Goal: Transaction & Acquisition: Obtain resource

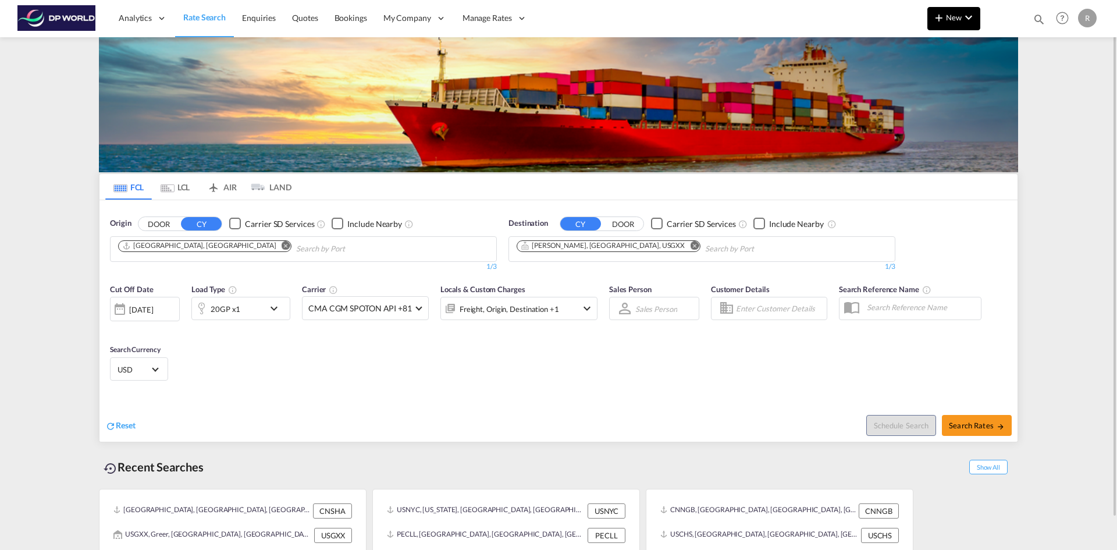
click at [962, 19] on md-icon "icon-chevron-down" at bounding box center [969, 17] width 14 height 14
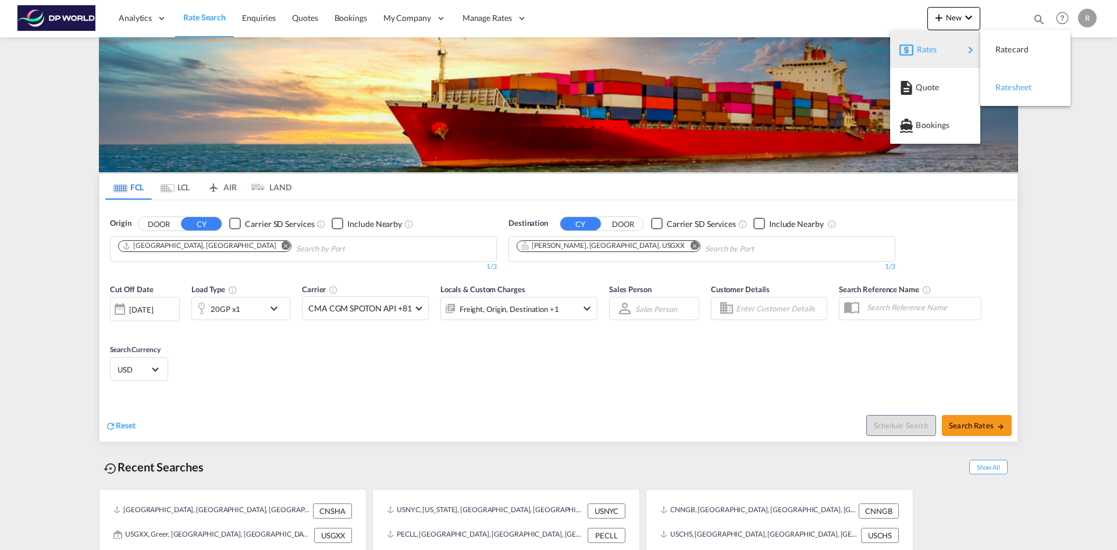
click at [1008, 91] on span "Ratesheet" at bounding box center [1002, 87] width 13 height 23
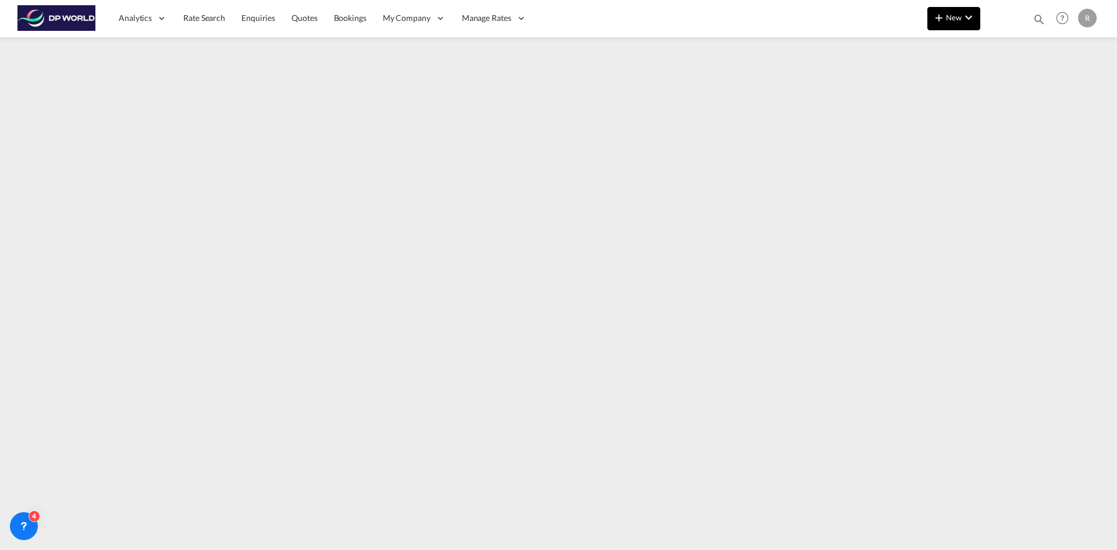
click at [970, 22] on md-icon "icon-chevron-down" at bounding box center [969, 17] width 14 height 14
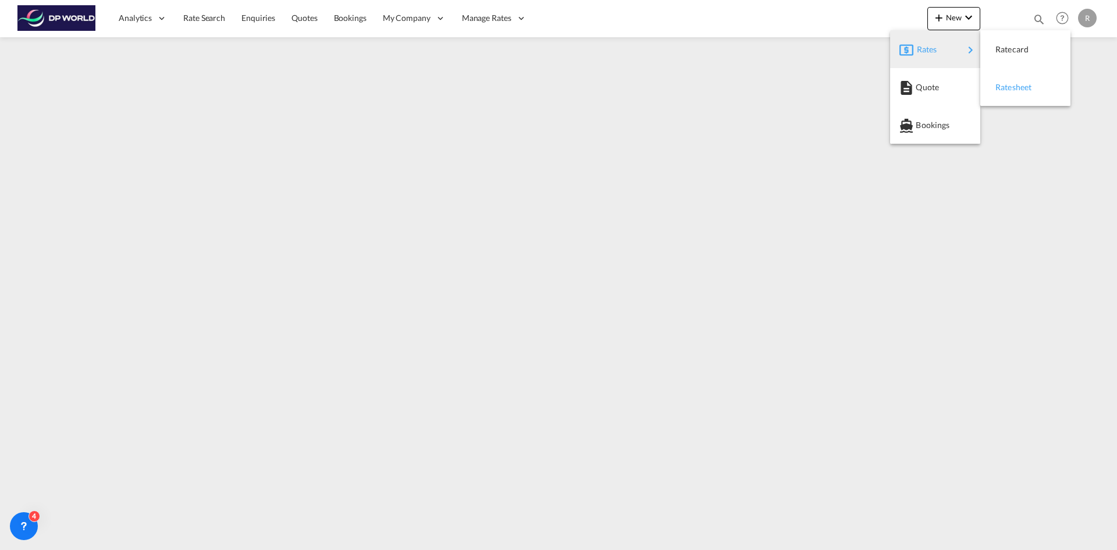
click at [1008, 89] on span "Ratesheet" at bounding box center [1002, 87] width 13 height 23
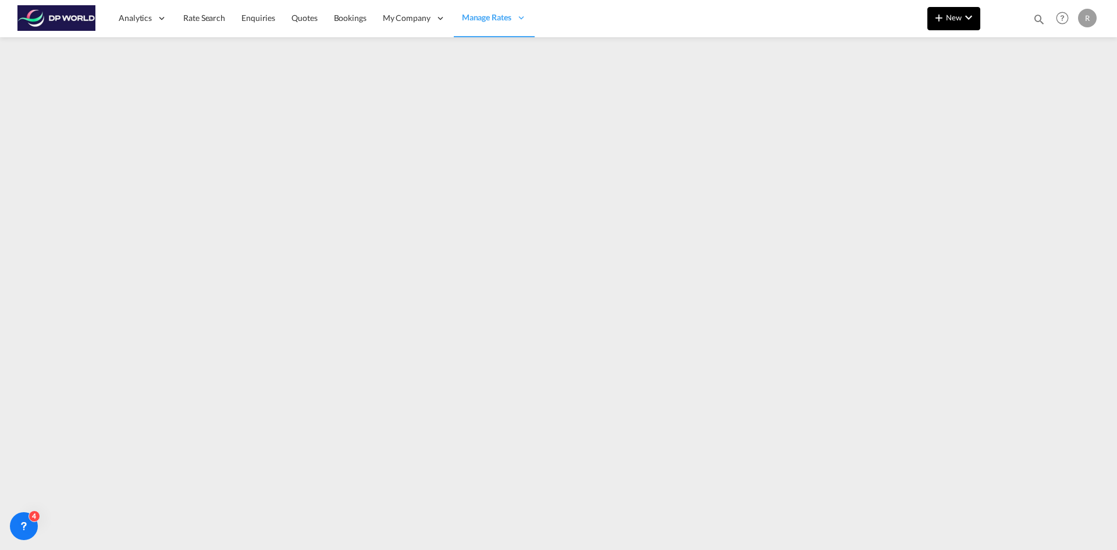
click at [939, 16] on md-icon "icon-plus 400-fg" at bounding box center [939, 17] width 14 height 14
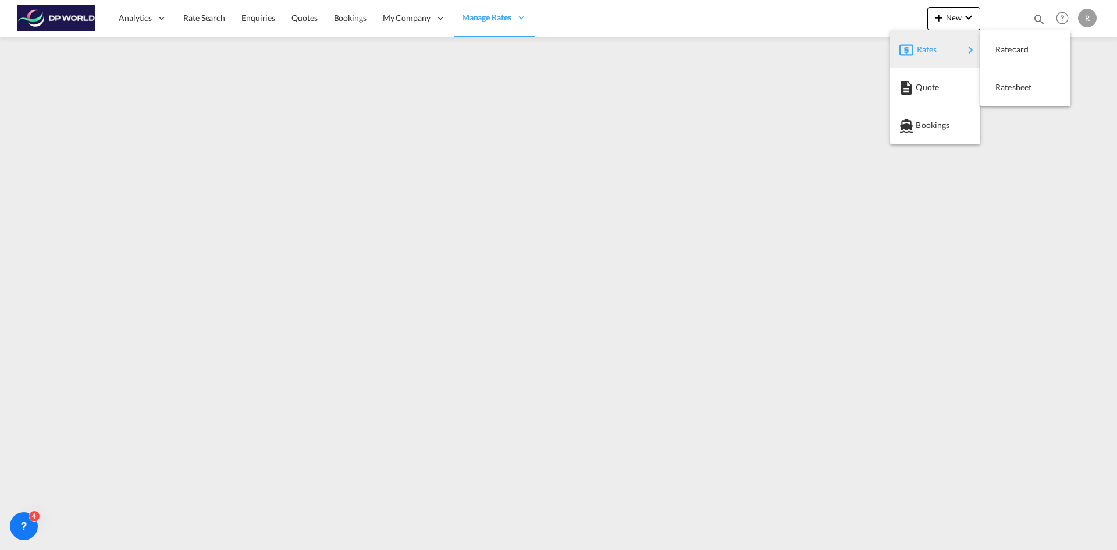
click at [928, 48] on span "Rates" at bounding box center [924, 49] width 14 height 23
click at [1008, 92] on span "Ratesheet" at bounding box center [1002, 87] width 13 height 23
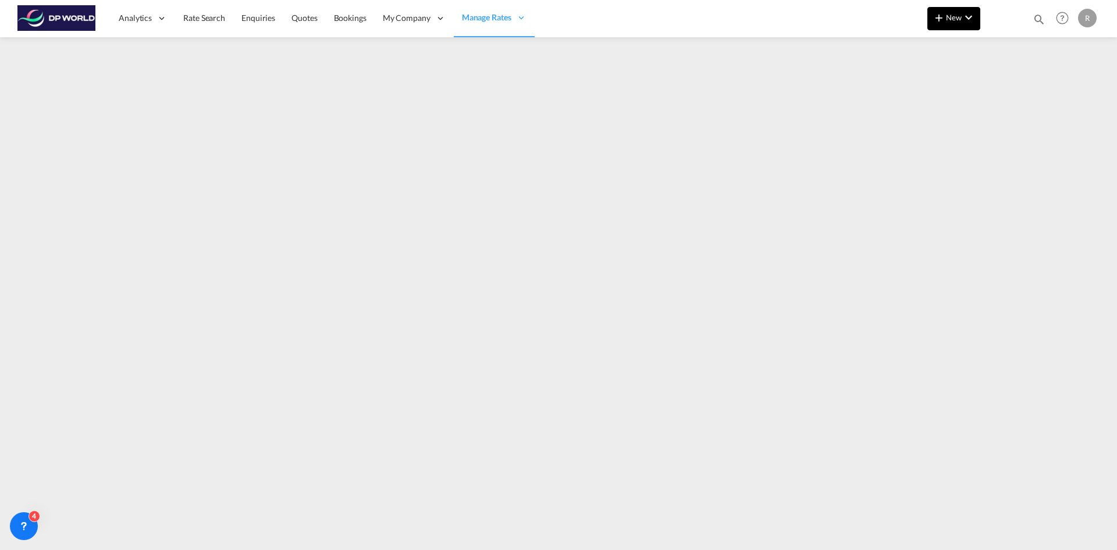
click at [946, 17] on span "New" at bounding box center [954, 17] width 44 height 9
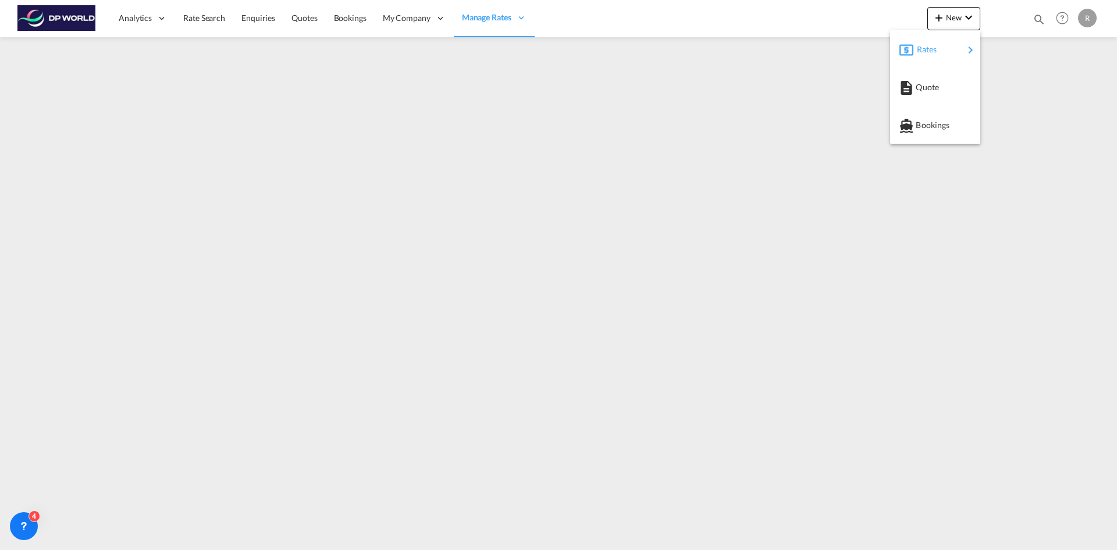
click at [931, 53] on span "Rates" at bounding box center [924, 49] width 14 height 23
click at [1008, 88] on span "Ratesheet" at bounding box center [1002, 87] width 13 height 23
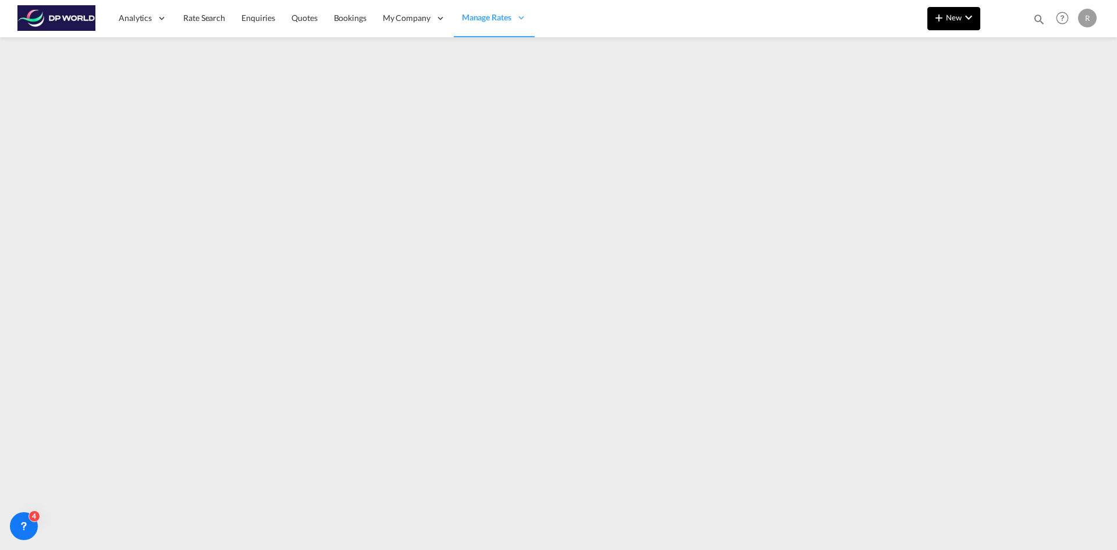
click at [969, 27] on button "New" at bounding box center [954, 18] width 53 height 23
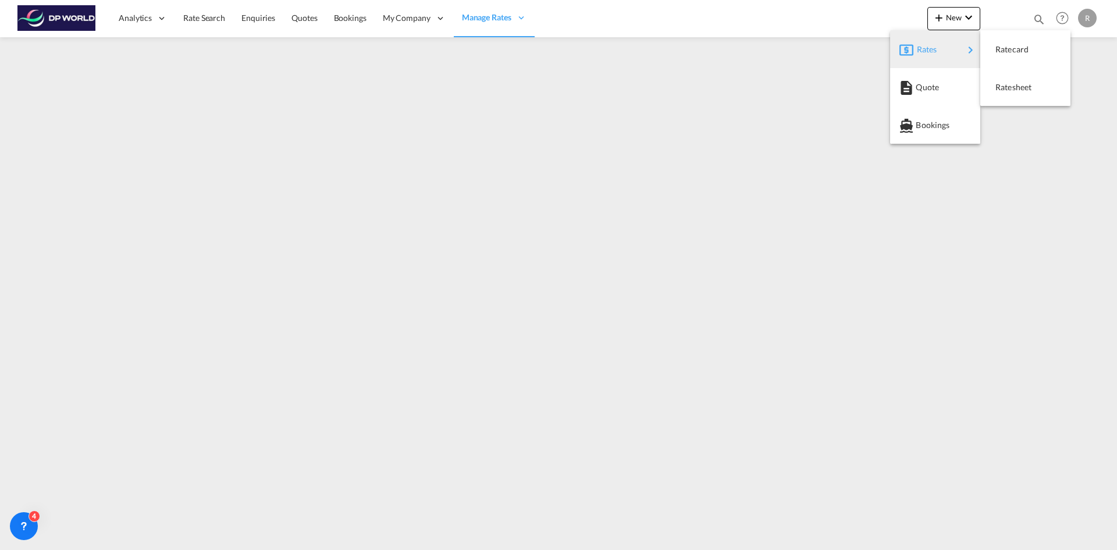
click at [940, 54] on div "Rates" at bounding box center [940, 49] width 47 height 29
click at [997, 83] on span "Ratesheet" at bounding box center [1002, 87] width 13 height 23
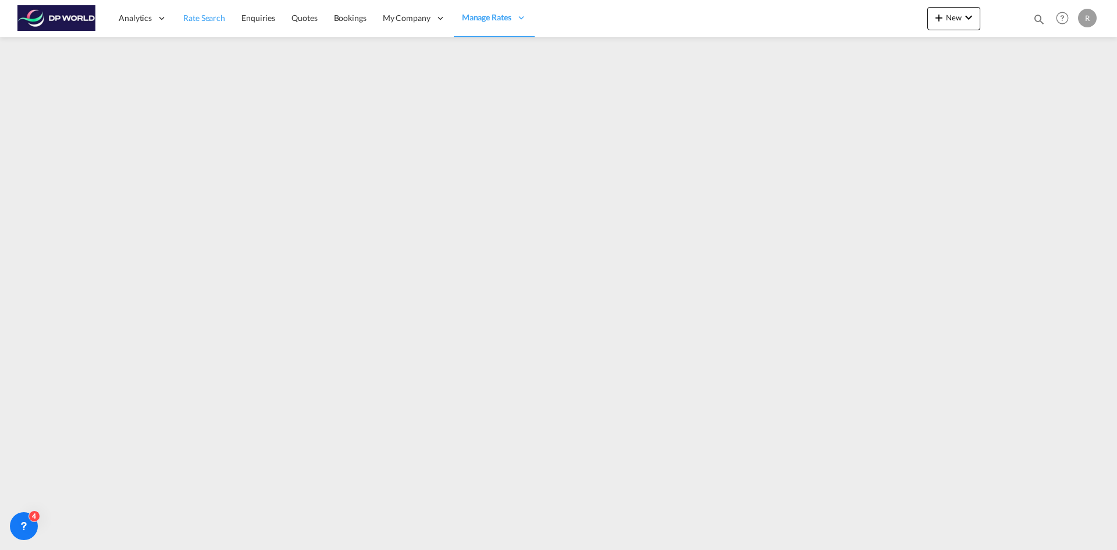
drag, startPoint x: 207, startPoint y: 23, endPoint x: 205, endPoint y: 35, distance: 12.3
click at [207, 23] on span "Rate Search" at bounding box center [204, 18] width 42 height 12
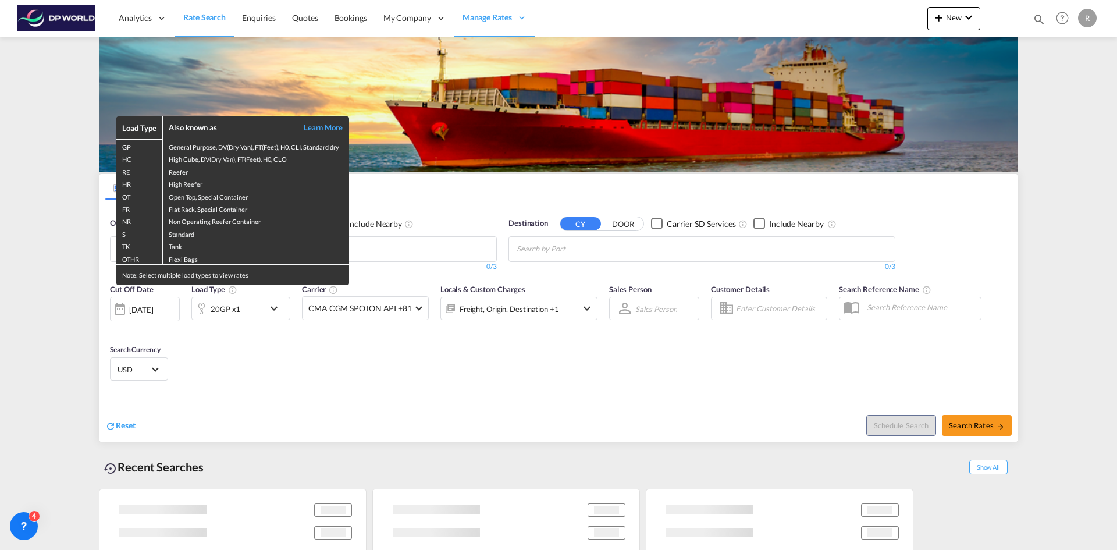
click at [410, 251] on div "Load Type Also known as Learn More GP General Purpose, DV(Dry Van), FT(Feet), H…" at bounding box center [558, 275] width 1117 height 550
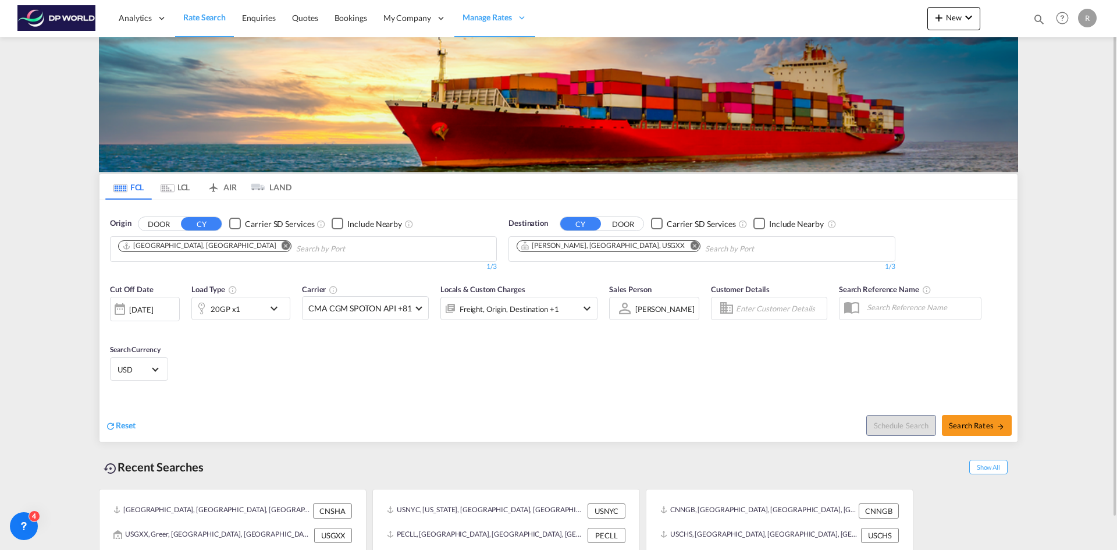
click at [296, 249] on input "Chips input." at bounding box center [351, 249] width 111 height 19
click at [282, 244] on md-icon "Remove" at bounding box center [286, 245] width 9 height 9
click at [195, 246] on body "Analytics Reports Dashboard Rate Search Enquiries Quotes Bookings" at bounding box center [558, 275] width 1117 height 550
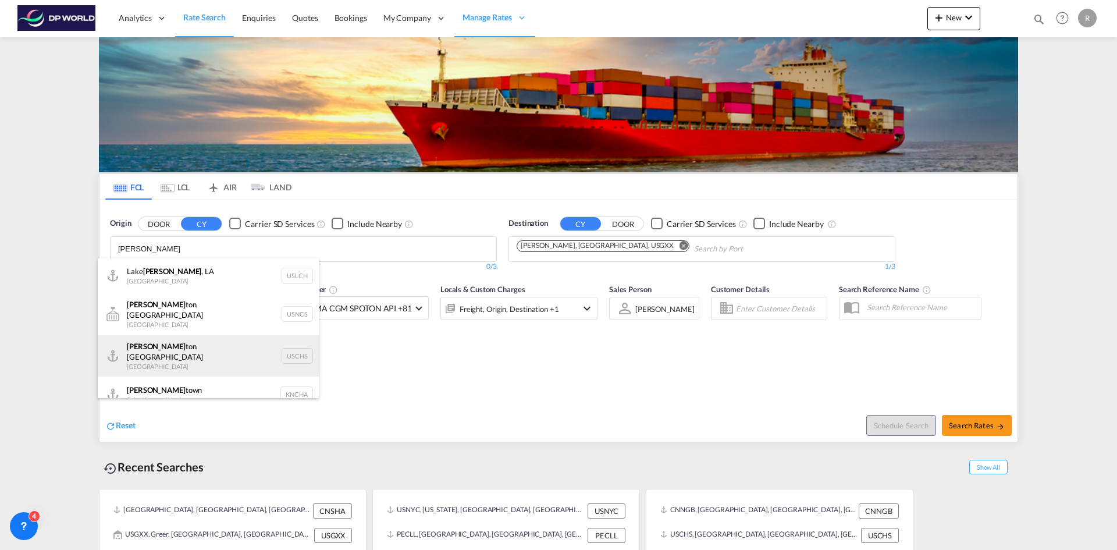
type input "[PERSON_NAME]"
click at [180, 344] on div "[PERSON_NAME], SC United States USCHS" at bounding box center [208, 356] width 221 height 42
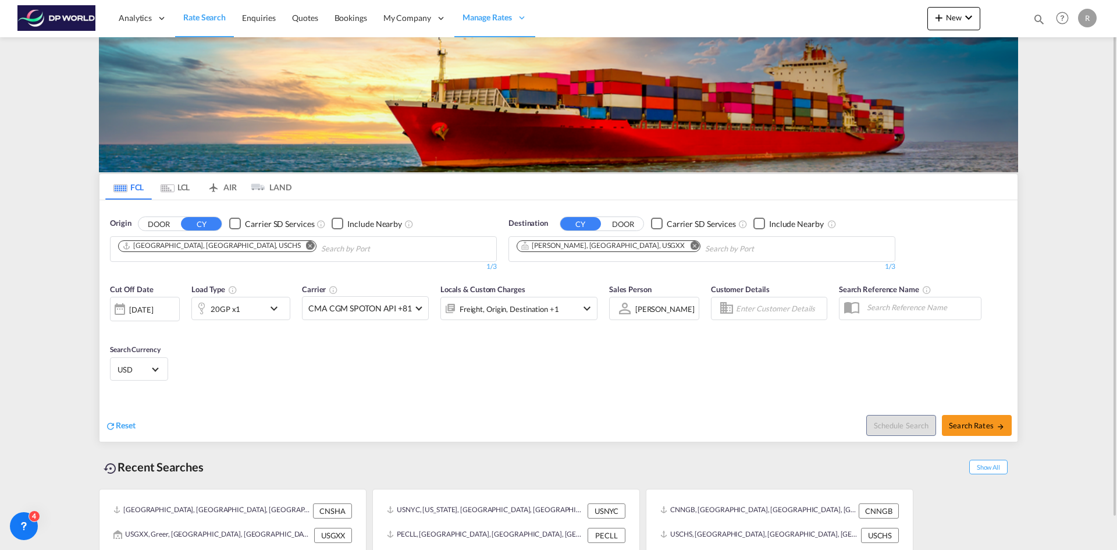
click at [690, 245] on md-icon "Remove" at bounding box center [694, 245] width 9 height 9
click at [551, 249] on input "Chips input." at bounding box center [572, 249] width 111 height 19
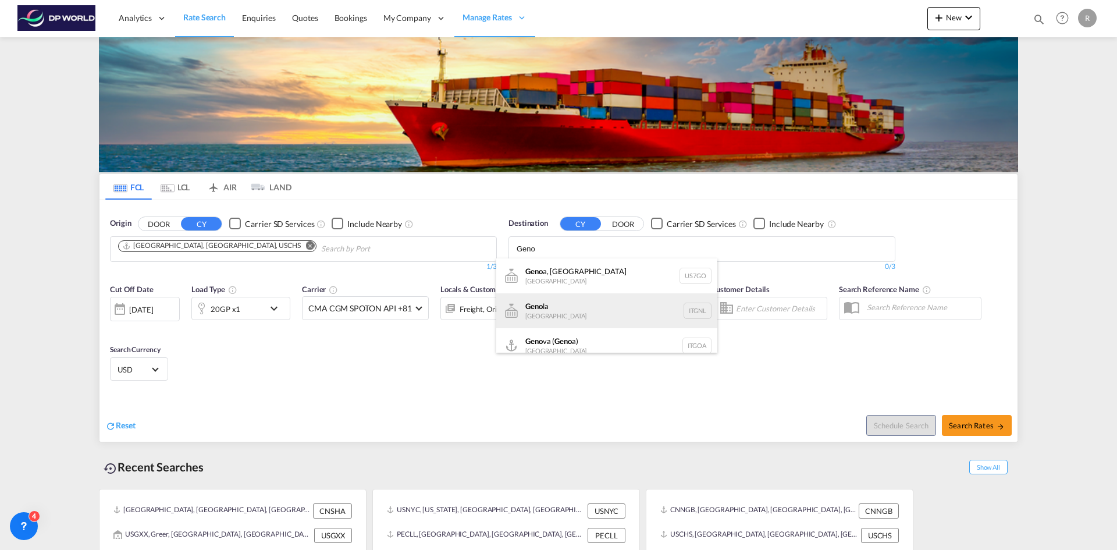
type input "Geno"
click at [567, 320] on div "Geno la [GEOGRAPHIC_DATA] ITGNL" at bounding box center [606, 310] width 221 height 35
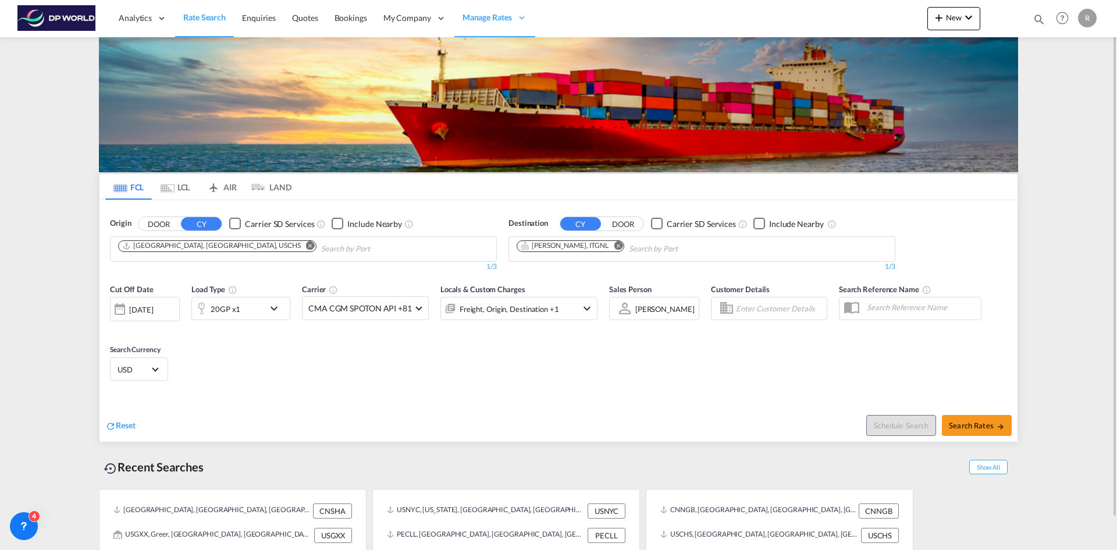
click at [151, 310] on div "[DATE]" at bounding box center [141, 309] width 24 height 10
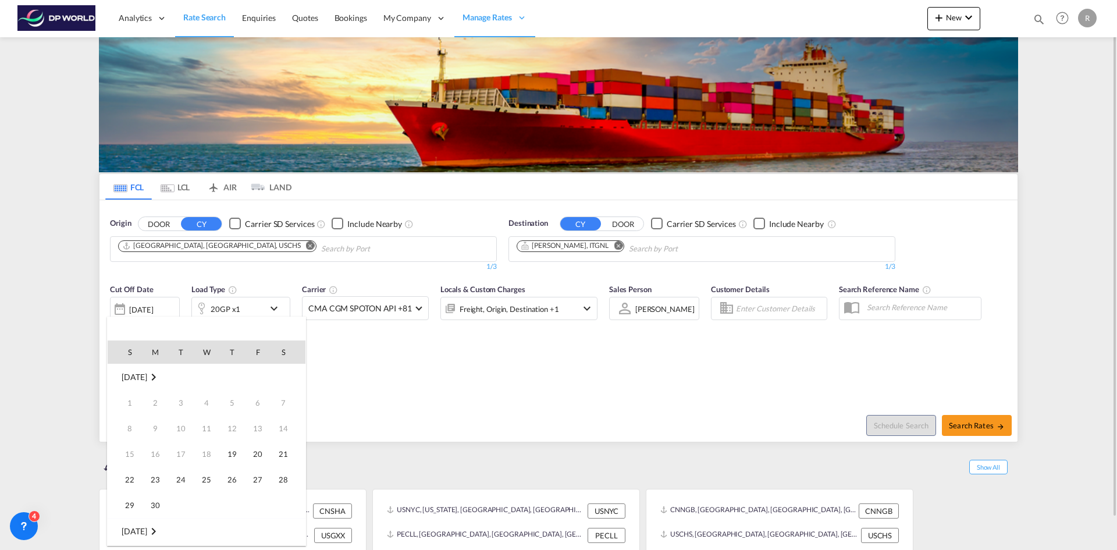
scroll to position [463, 0]
click at [261, 455] on span "19" at bounding box center [257, 453] width 23 height 23
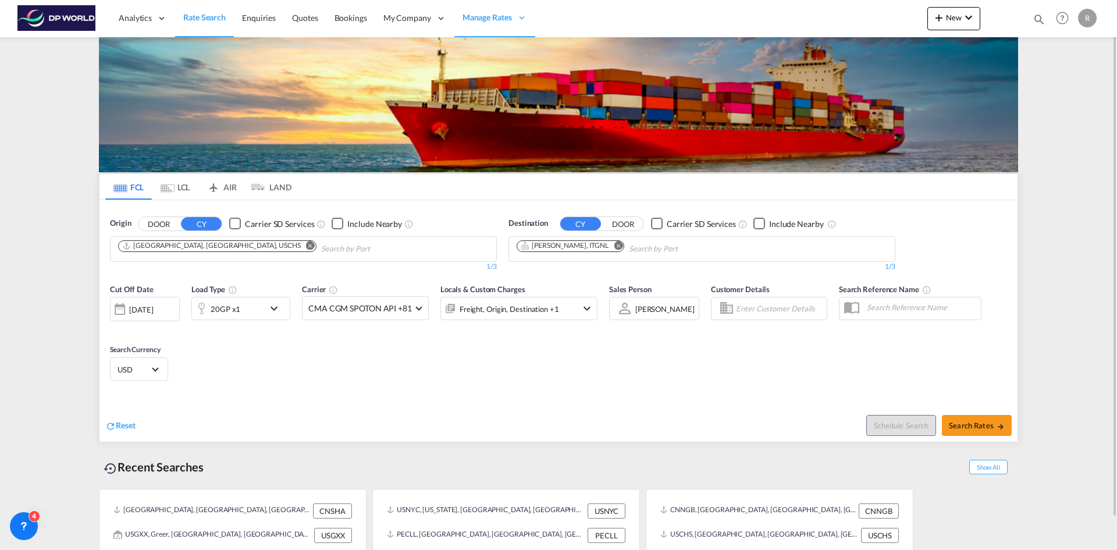
click at [255, 307] on div "20GP x1" at bounding box center [228, 308] width 72 height 23
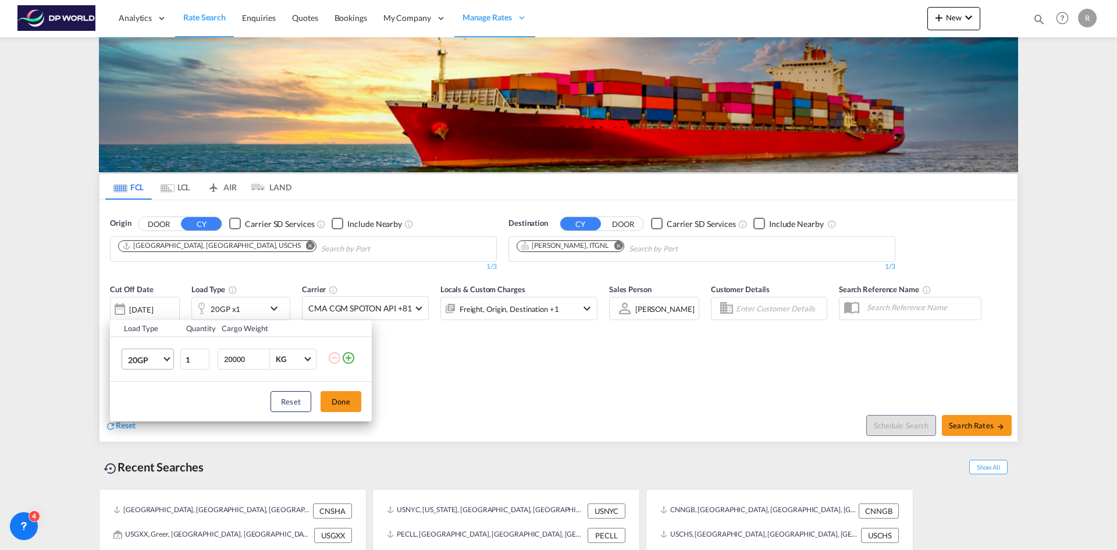
click at [150, 357] on span "20GP" at bounding box center [145, 360] width 34 height 12
click at [151, 420] on md-option "40HC" at bounding box center [158, 416] width 79 height 28
click at [344, 403] on button "Done" at bounding box center [341, 401] width 41 height 21
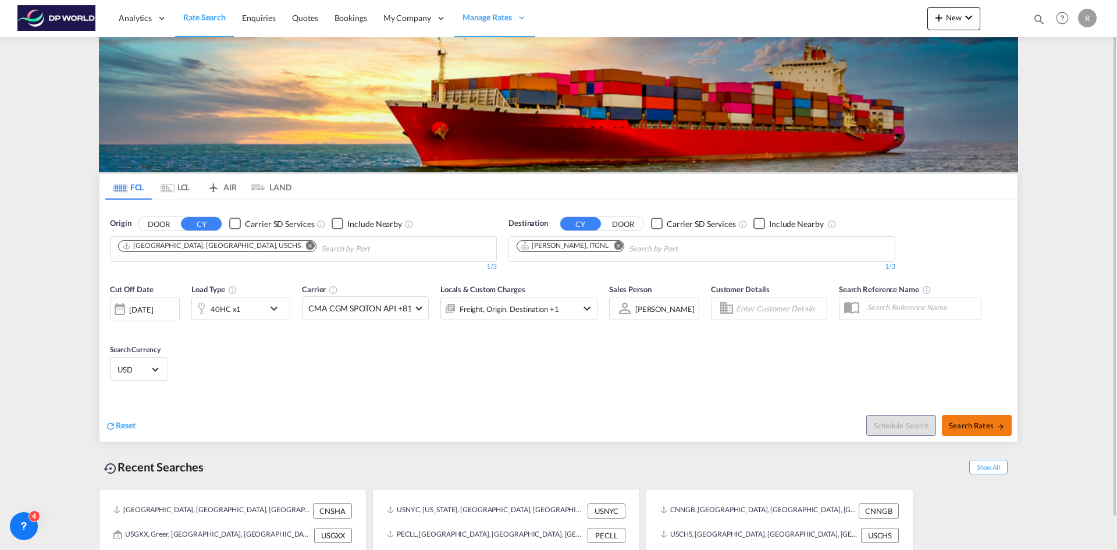
click at [978, 422] on span "Search Rates" at bounding box center [977, 425] width 56 height 9
type input "USCHS to ITGNL / [DATE]"
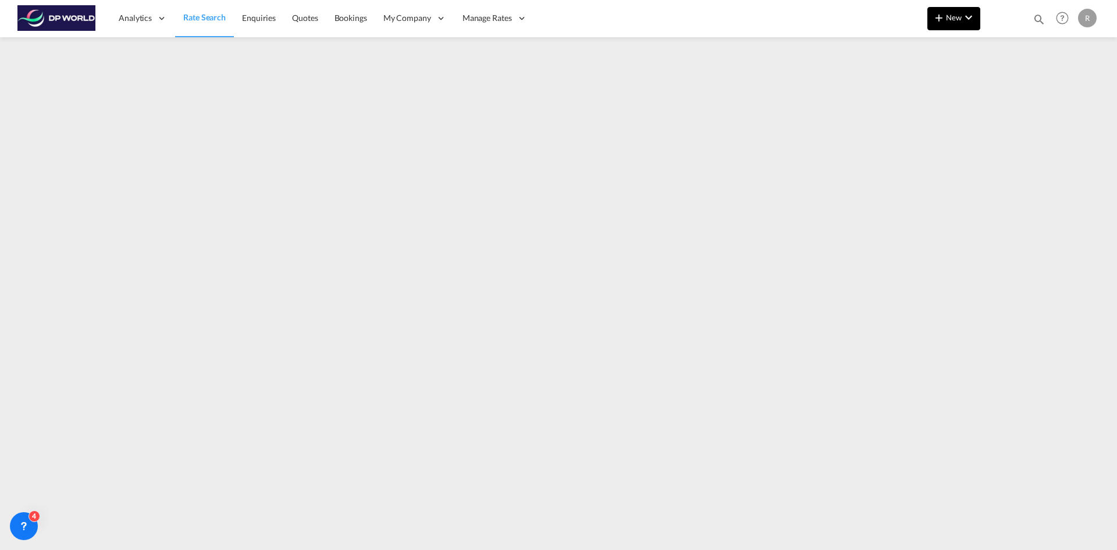
click at [958, 12] on button "New" at bounding box center [954, 18] width 53 height 23
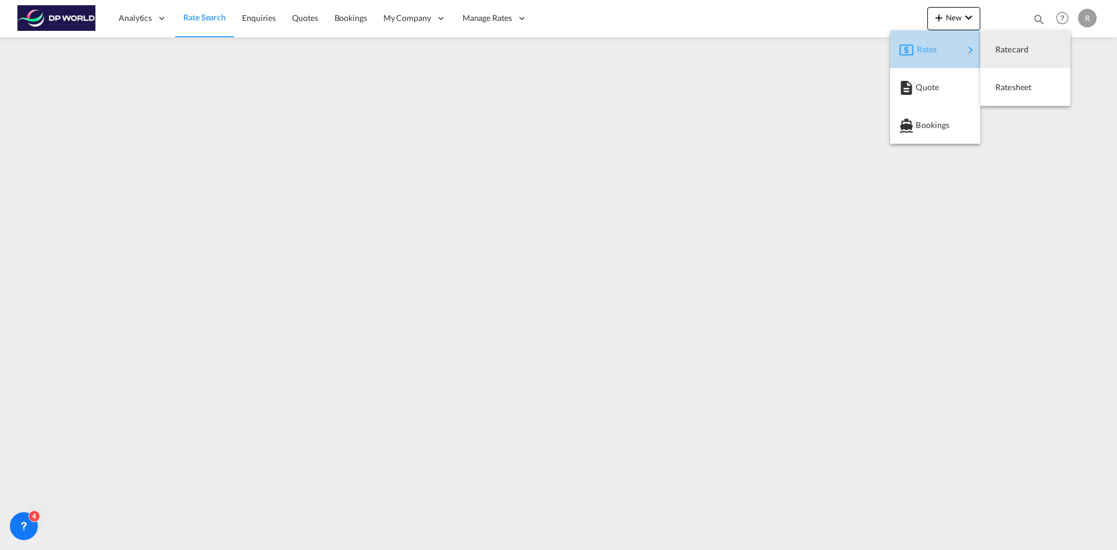
click at [942, 46] on div "Rates" at bounding box center [940, 49] width 47 height 29
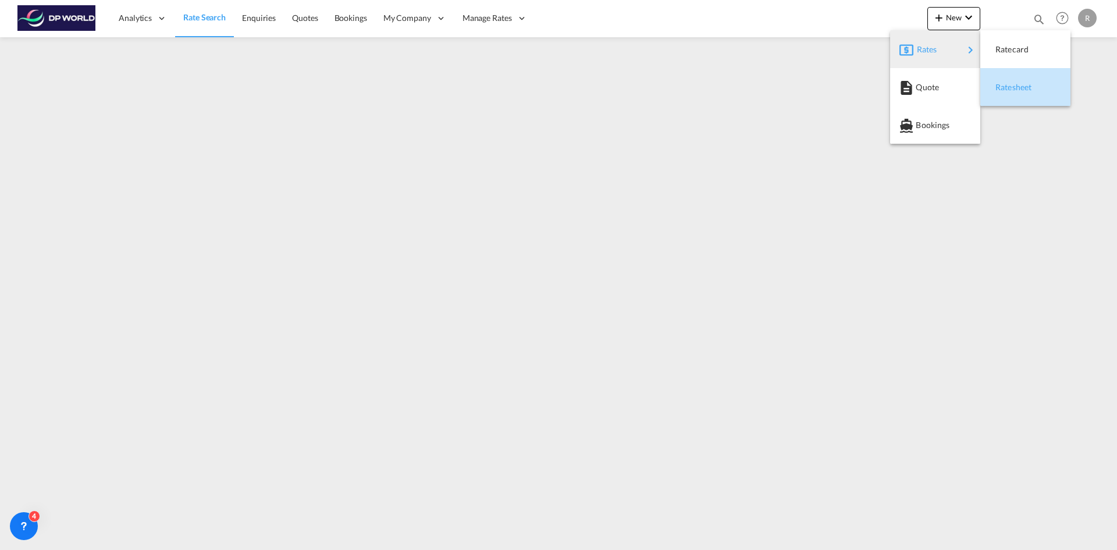
click at [1036, 88] on div "Ratesheet" at bounding box center [1017, 87] width 43 height 29
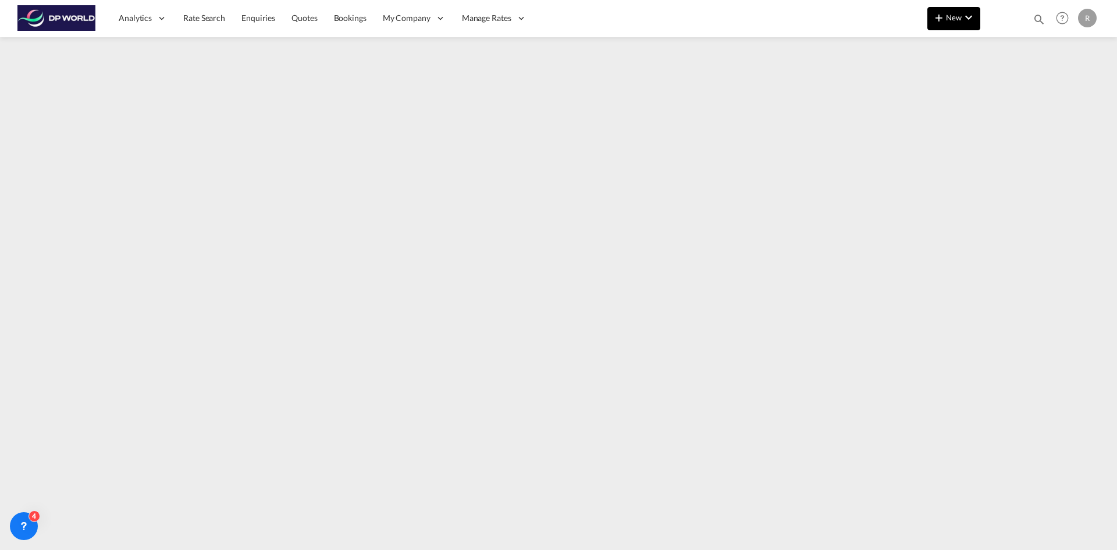
click at [938, 17] on md-icon "icon-plus 400-fg" at bounding box center [939, 17] width 14 height 14
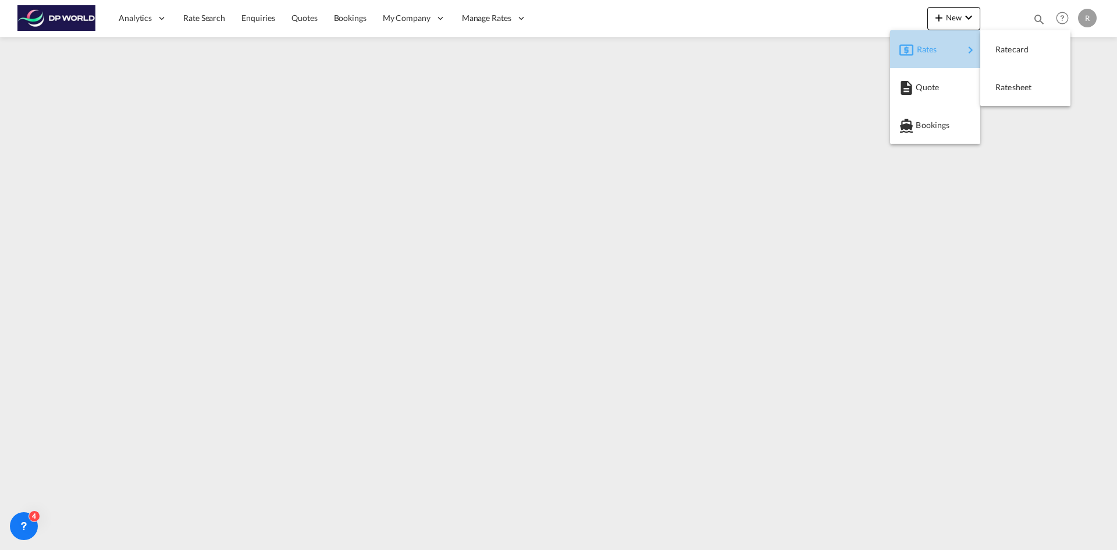
click at [942, 50] on div "Rates" at bounding box center [940, 49] width 47 height 29
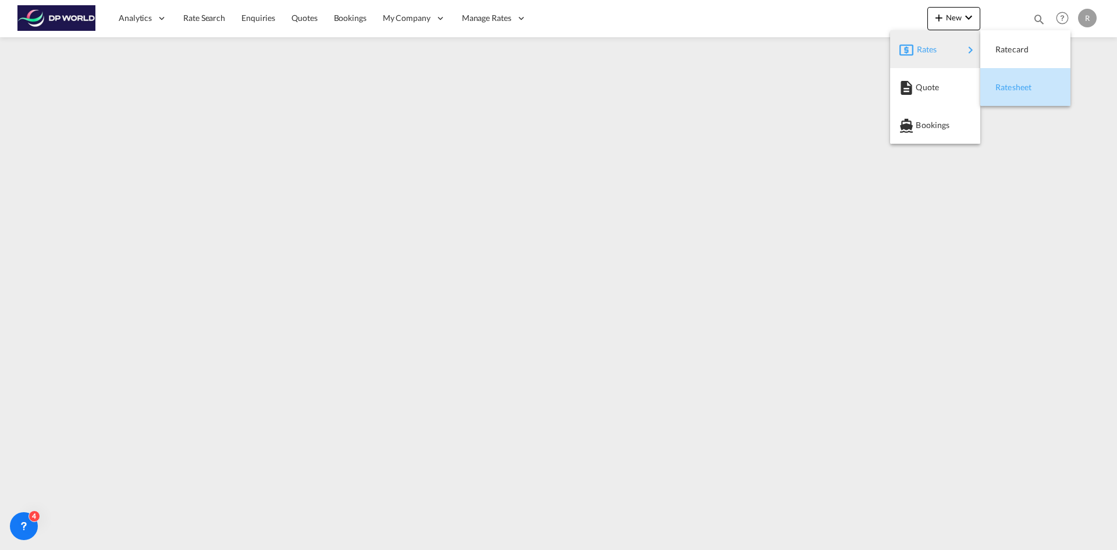
click at [995, 88] on div "Ratesheet" at bounding box center [1026, 87] width 72 height 29
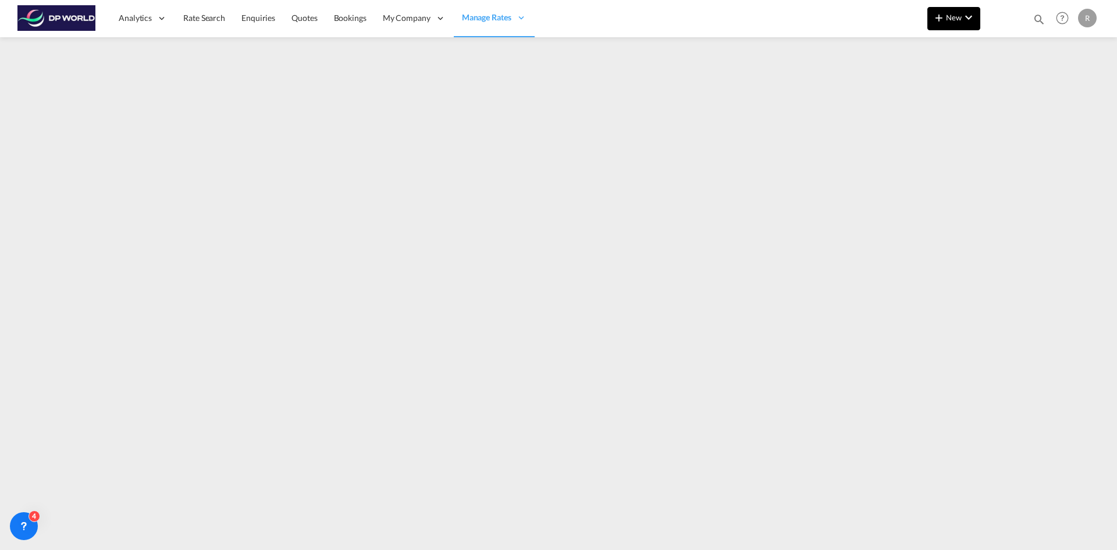
click at [956, 23] on button "New" at bounding box center [954, 18] width 53 height 23
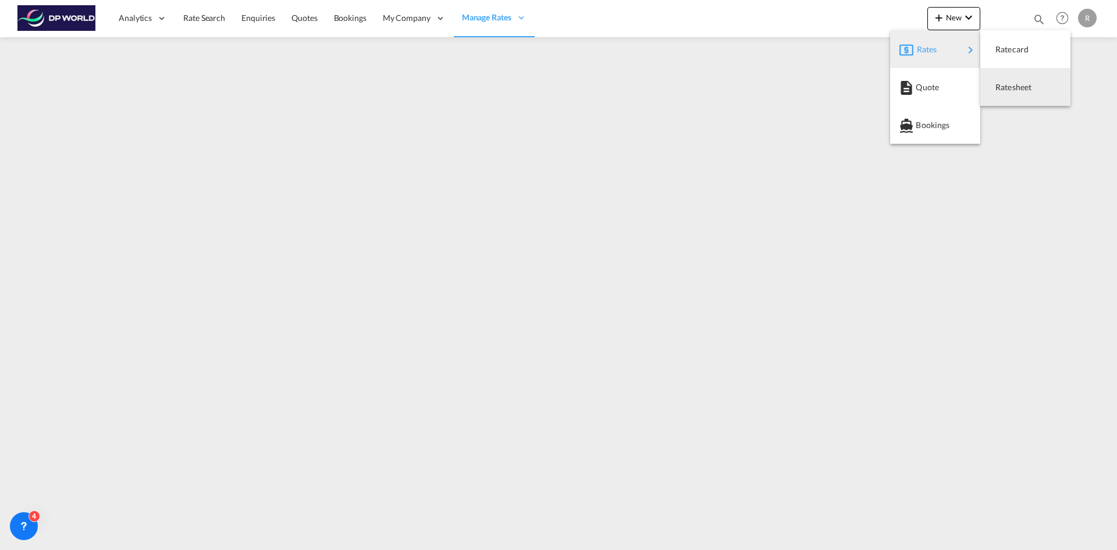
click at [1008, 90] on span "Ratesheet" at bounding box center [1002, 87] width 13 height 23
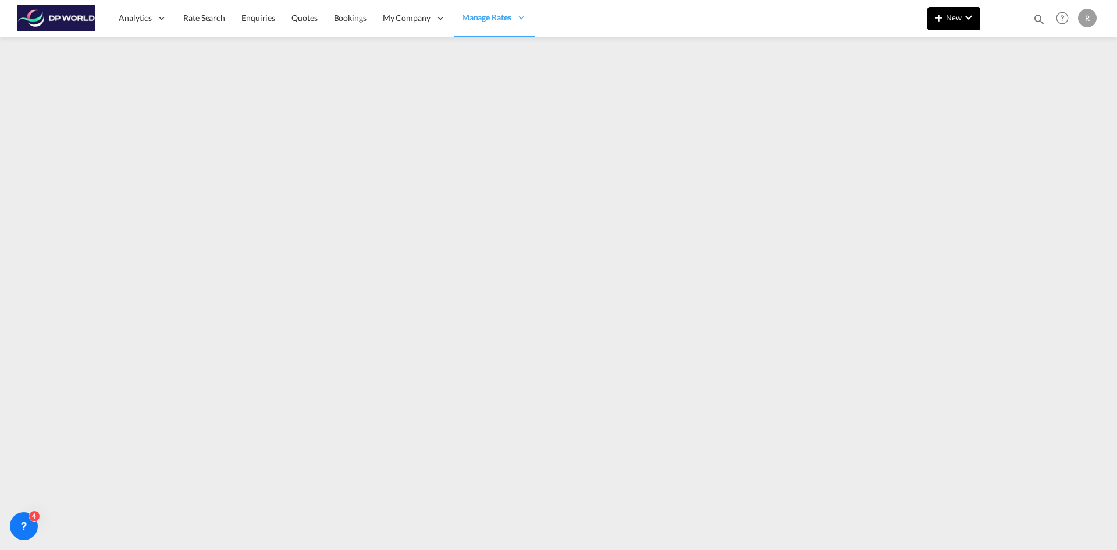
click at [978, 20] on button "New" at bounding box center [954, 18] width 53 height 23
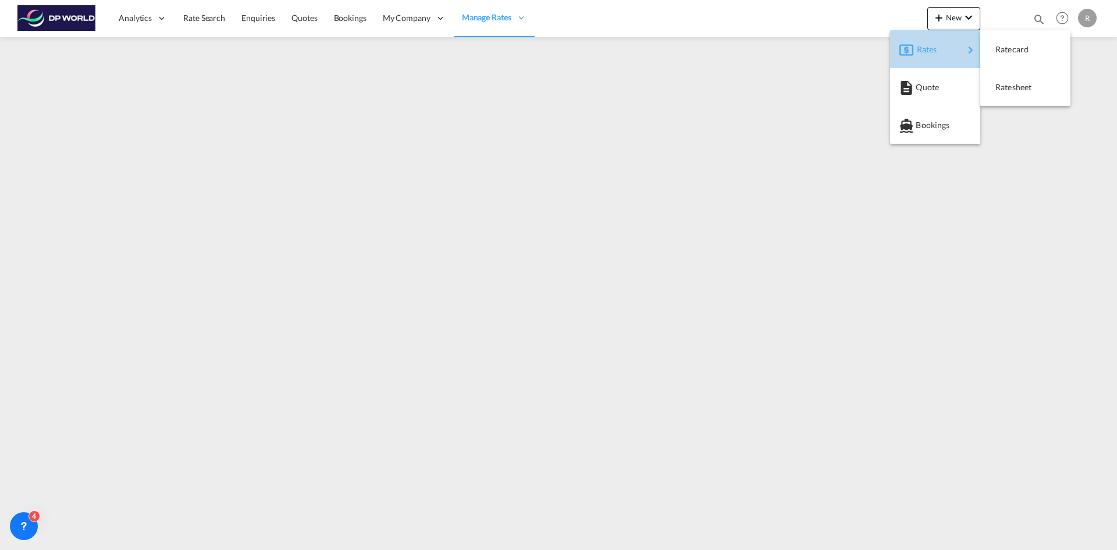
click at [943, 49] on div "Rates" at bounding box center [940, 49] width 47 height 29
click at [1008, 84] on span "Ratesheet" at bounding box center [1002, 87] width 13 height 23
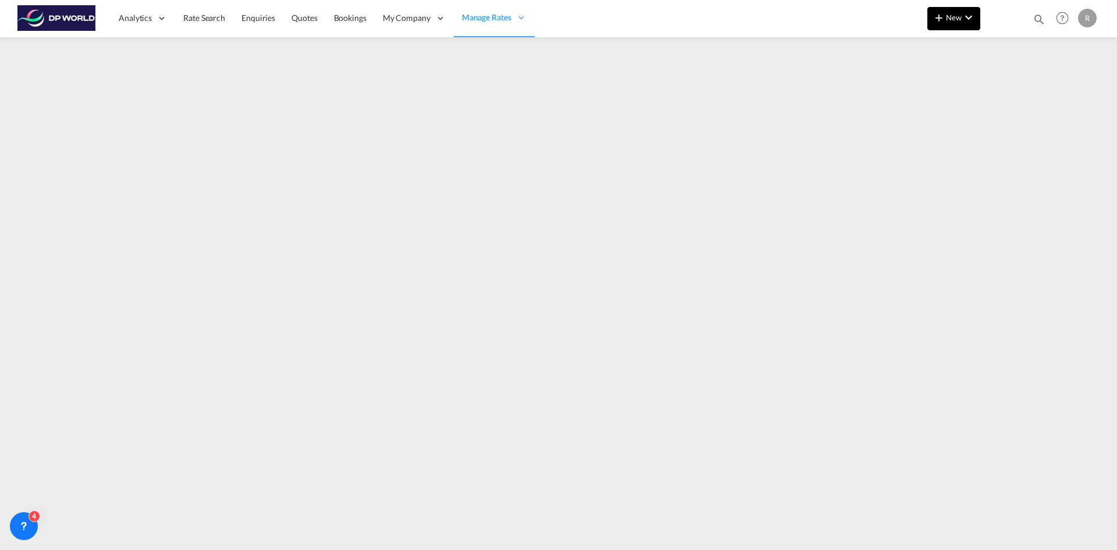
click at [963, 14] on md-icon "icon-chevron-down" at bounding box center [969, 17] width 14 height 14
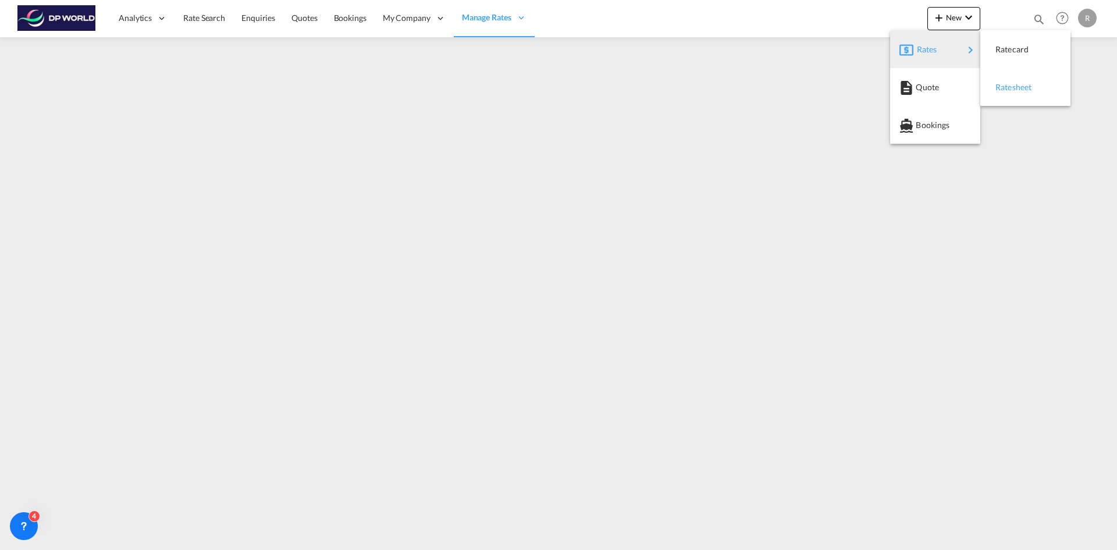
click at [1008, 87] on span "Ratesheet" at bounding box center [1002, 87] width 13 height 23
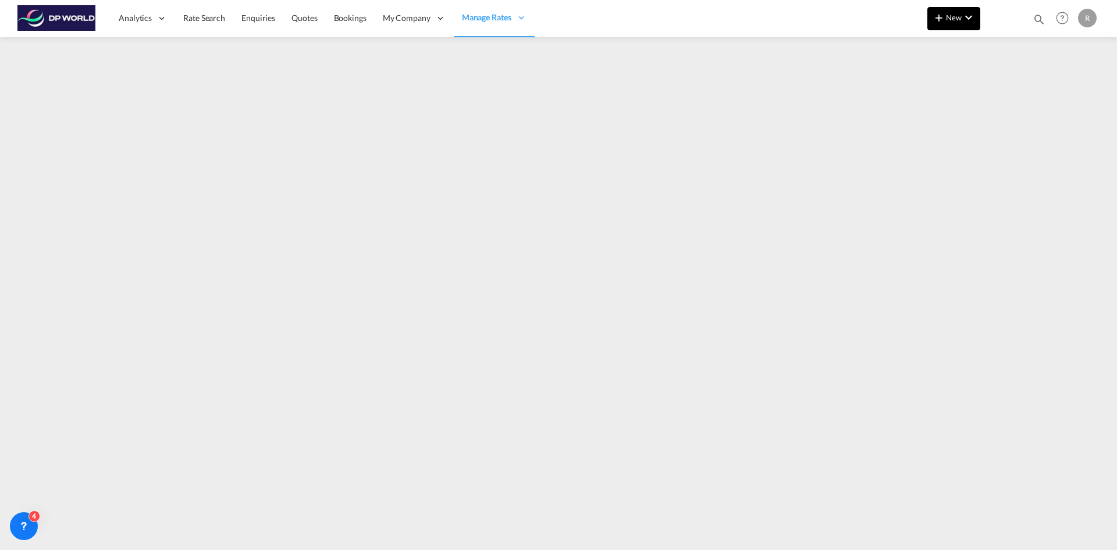
click at [964, 24] on md-icon "icon-chevron-down" at bounding box center [969, 17] width 14 height 14
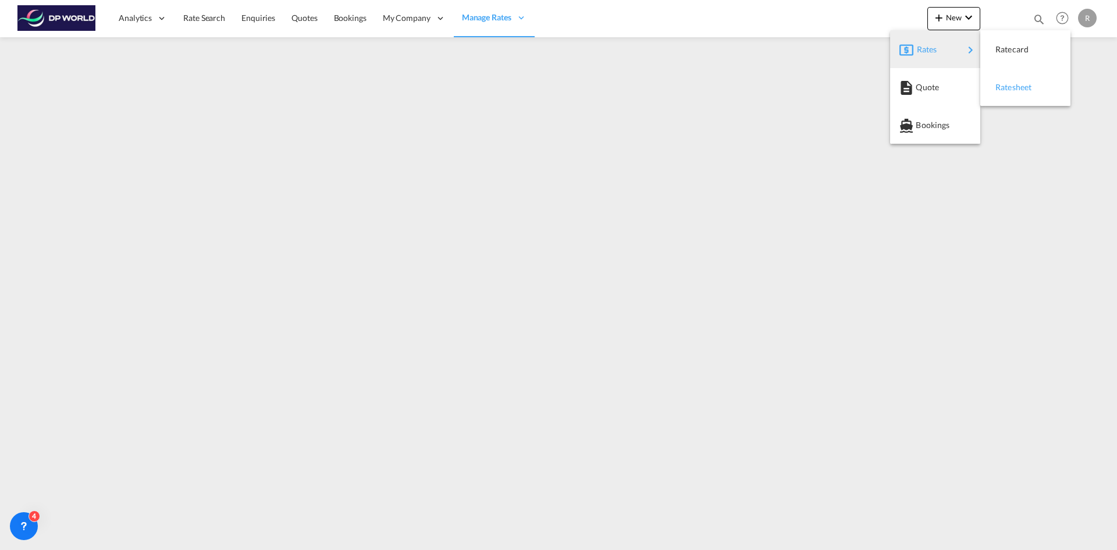
click at [1008, 91] on span "Ratesheet" at bounding box center [1002, 87] width 13 height 23
